Goal: Find specific page/section: Find specific page/section

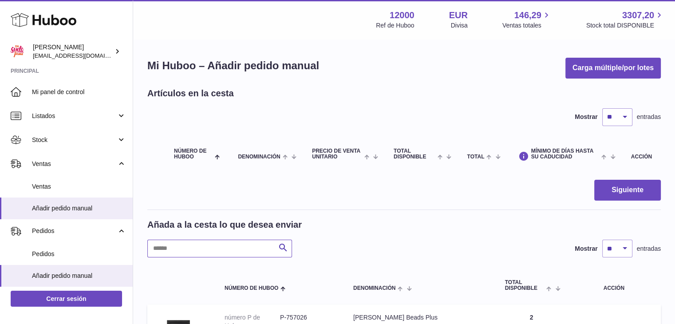
click at [176, 245] on input "text" at bounding box center [219, 249] width 145 height 18
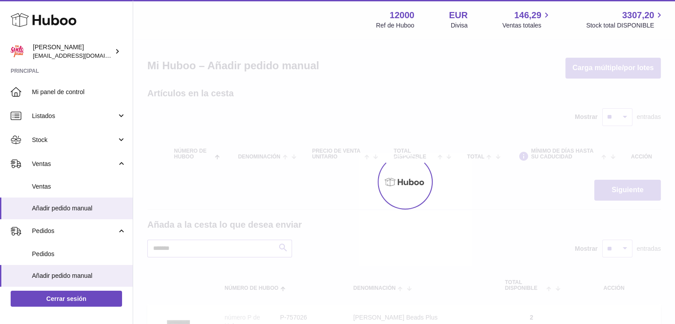
type input "*******"
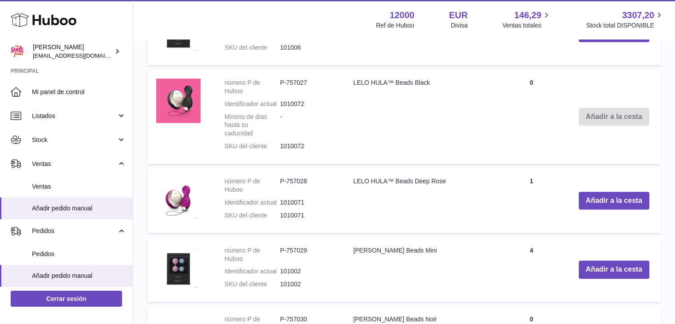
scroll to position [355, 0]
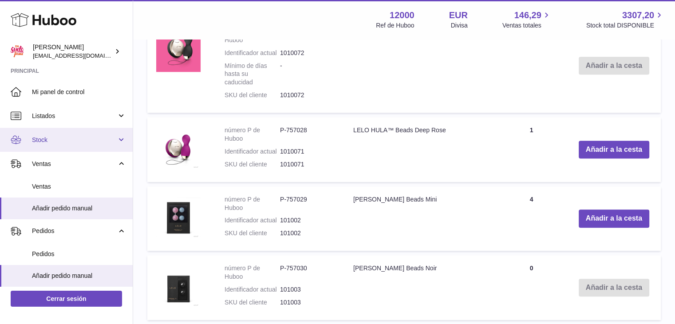
click at [39, 146] on link "Stock" at bounding box center [66, 140] width 133 height 24
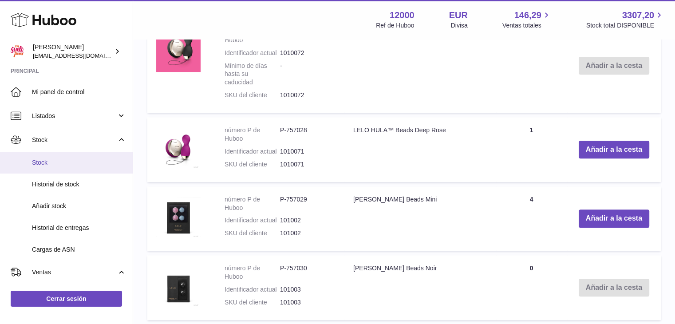
click at [53, 168] on link "Stock" at bounding box center [66, 163] width 133 height 22
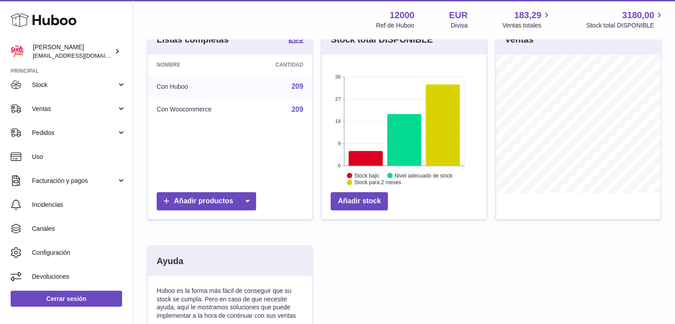
scroll to position [133, 0]
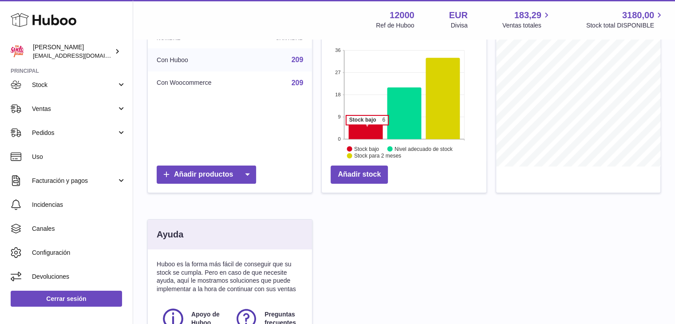
click at [367, 129] on icon at bounding box center [366, 131] width 34 height 15
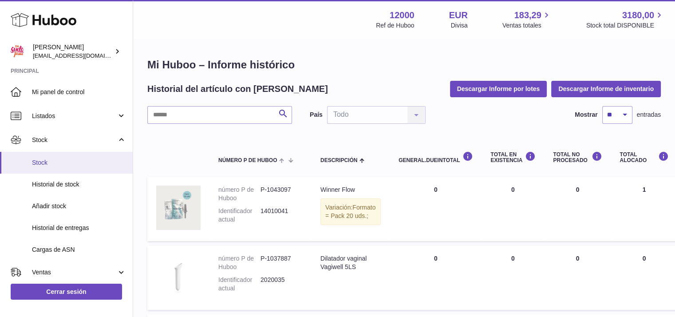
click at [43, 162] on span "Stock" at bounding box center [79, 162] width 94 height 8
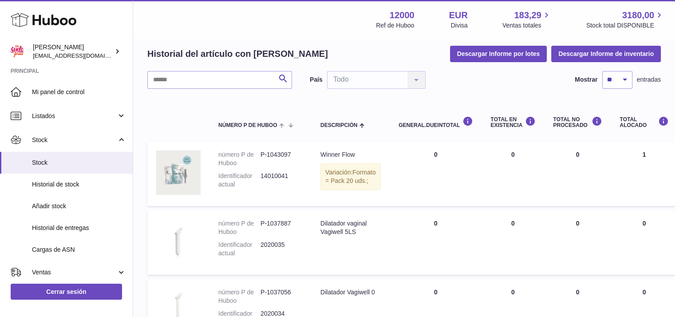
scroll to position [127, 0]
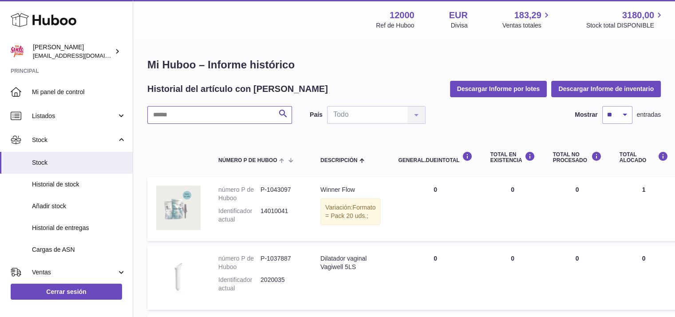
click at [170, 112] on input "text" at bounding box center [219, 115] width 145 height 18
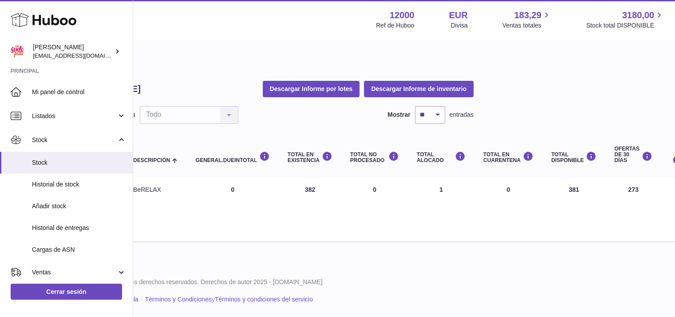
scroll to position [7, 190]
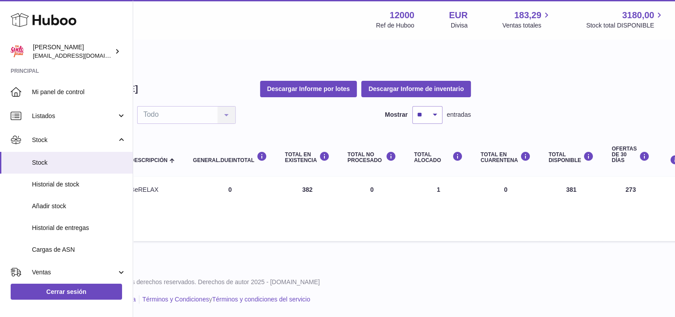
type input "******"
